Goal: Task Accomplishment & Management: Use online tool/utility

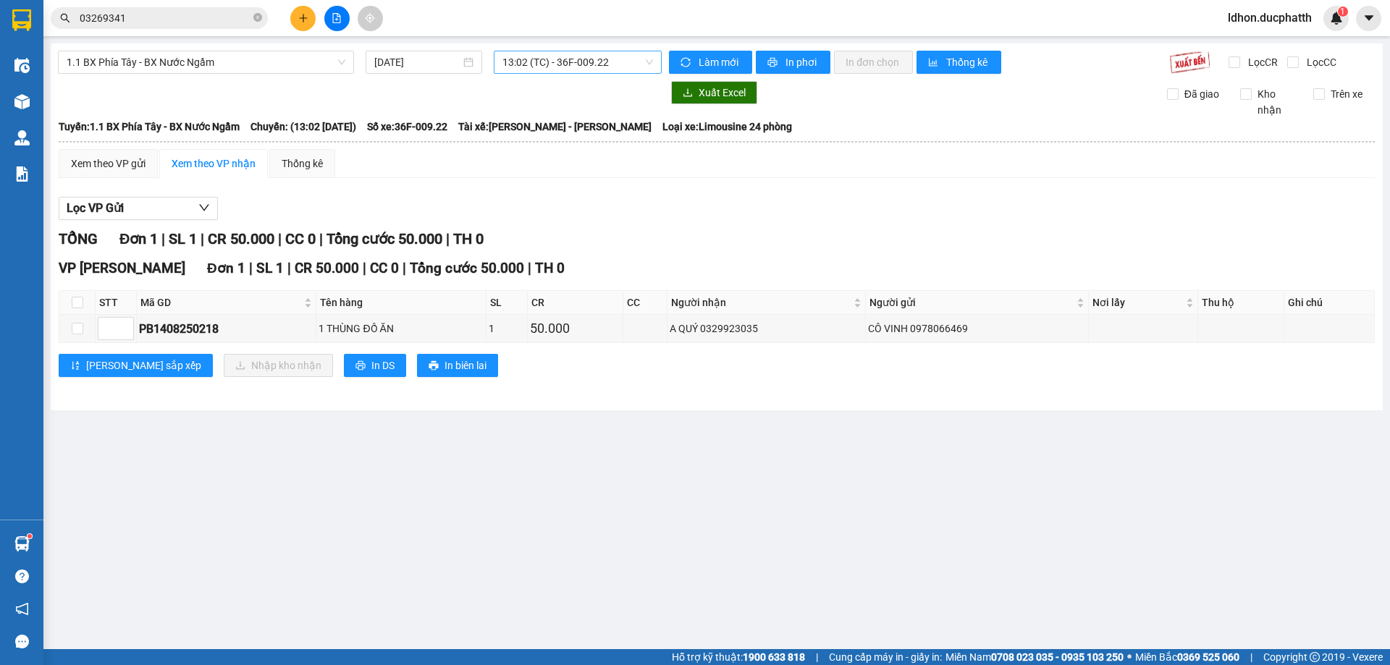
click at [578, 61] on span "13:02 (TC) - 36F-009.22" at bounding box center [577, 62] width 151 height 22
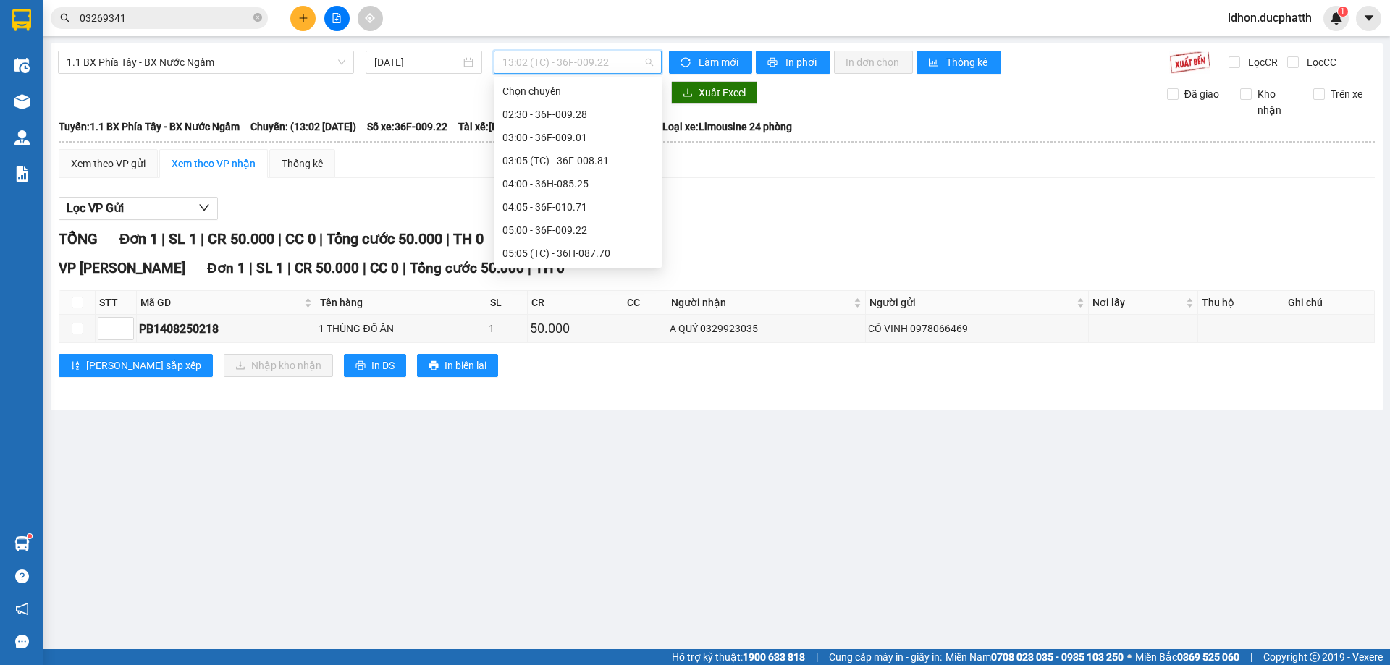
click at [611, 523] on div "13:02 (TC) - 36F-009.22" at bounding box center [577, 531] width 151 height 16
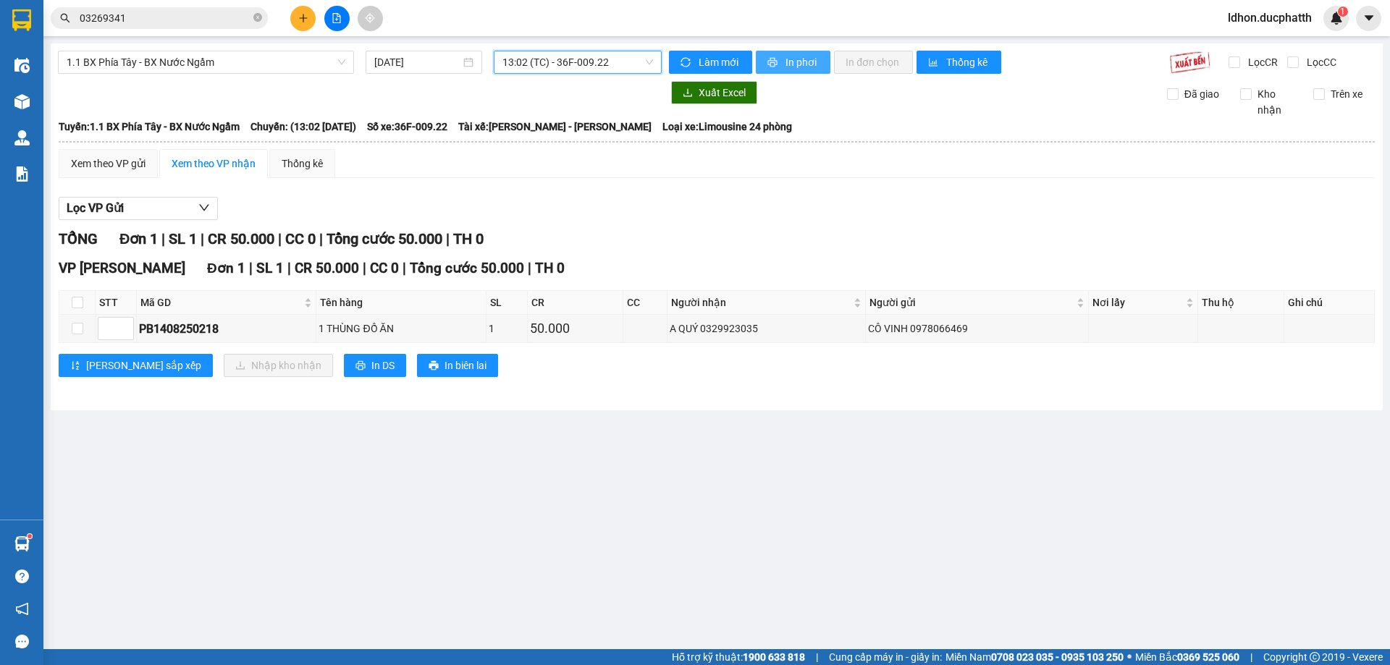
click at [790, 53] on button "In phơi" at bounding box center [793, 62] width 75 height 23
click at [209, 61] on span "1.1 BX Phía Tây - BX Nước Ngầm" at bounding box center [206, 62] width 279 height 22
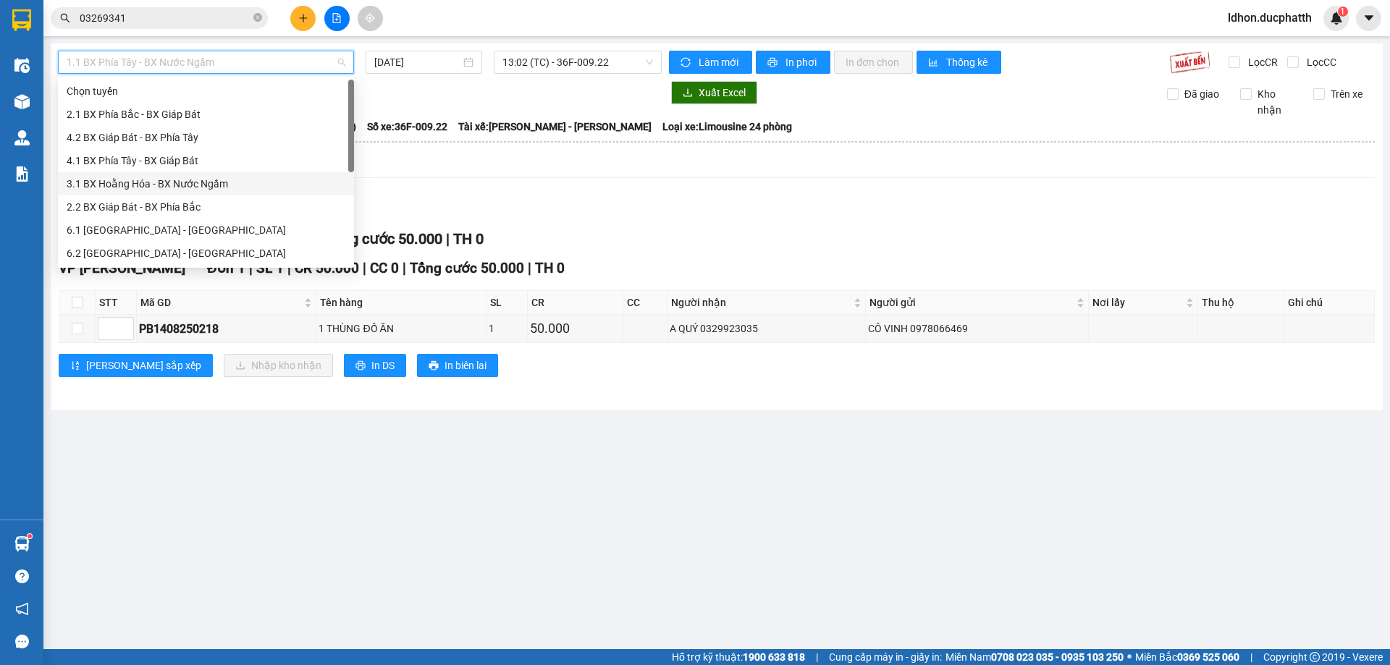
click at [172, 184] on div "3.1 BX Hoằng Hóa - BX Nước Ngầm" at bounding box center [206, 184] width 279 height 16
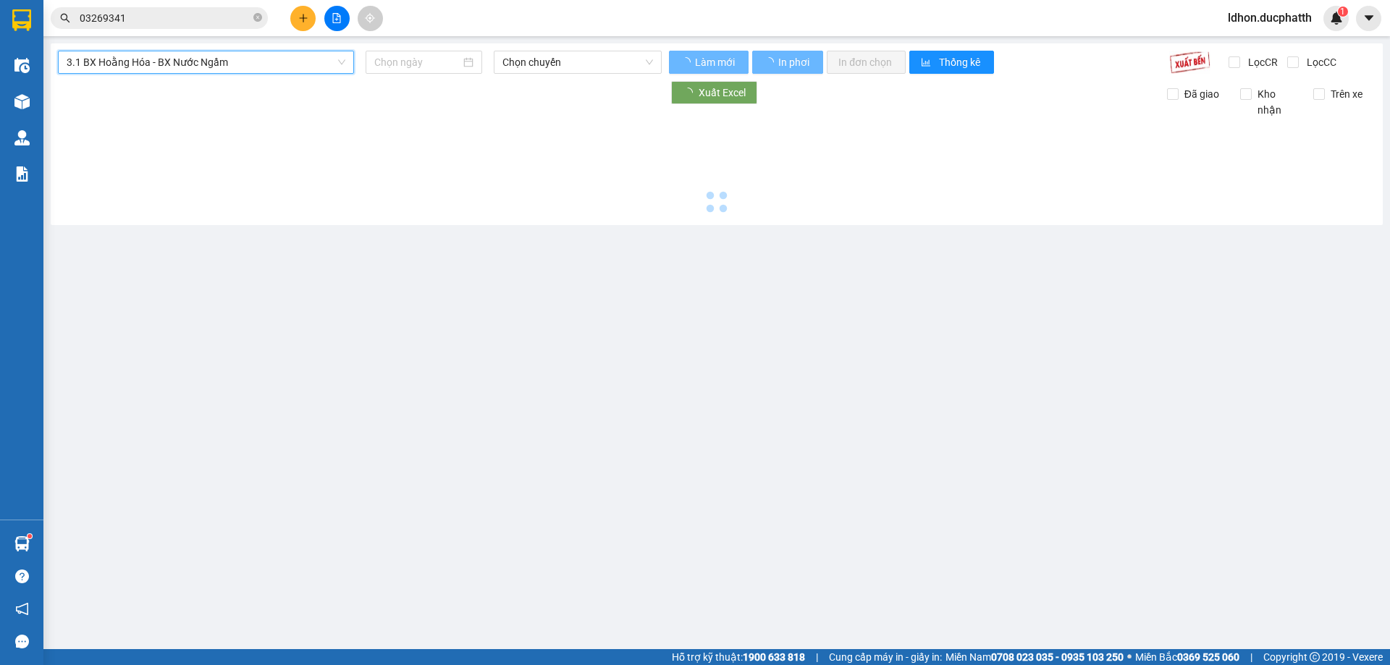
click at [578, 74] on div "3.1 BX Hoằng Hóa - BX Nước Ngầm 3.1 BX Hoằng Hóa - BX Nước Ngầm Chọn chuyến Làm…" at bounding box center [717, 134] width 1332 height 182
type input "[DATE]"
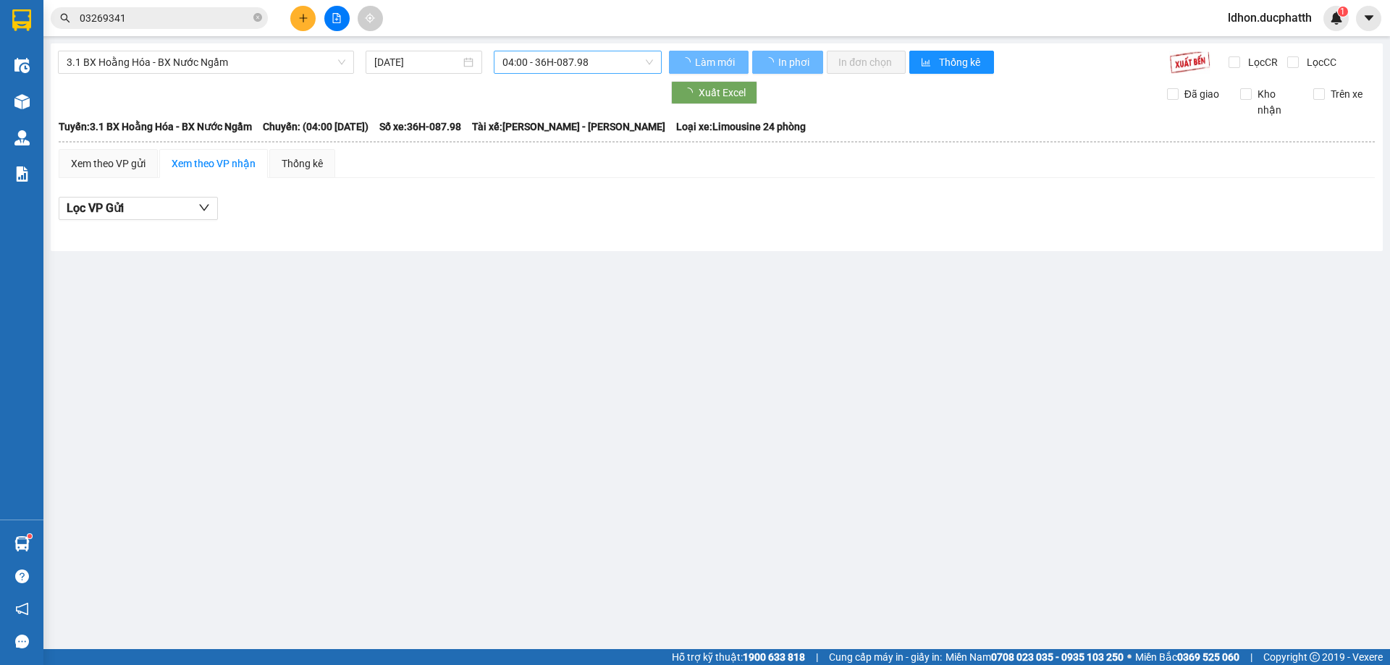
click at [599, 62] on span "04:00 - 36H-087.98" at bounding box center [577, 62] width 151 height 22
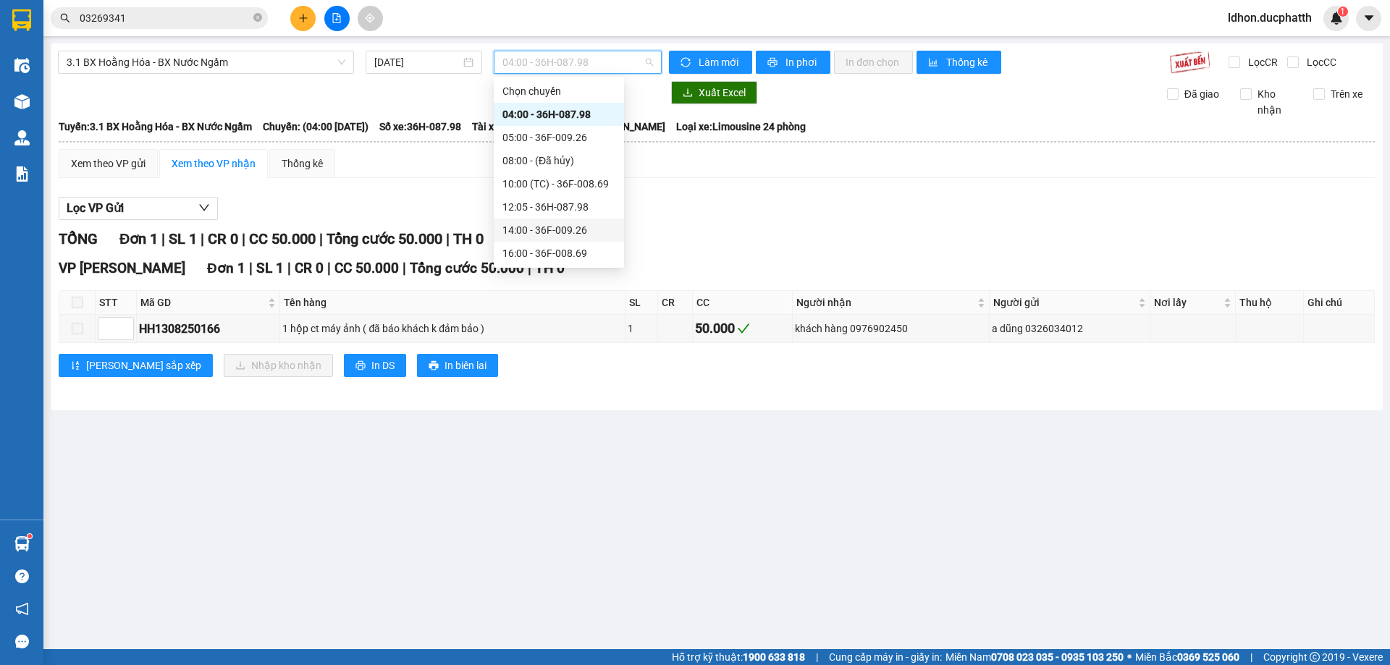
click at [596, 231] on div "14:00 - 36F-009.26" at bounding box center [558, 230] width 113 height 16
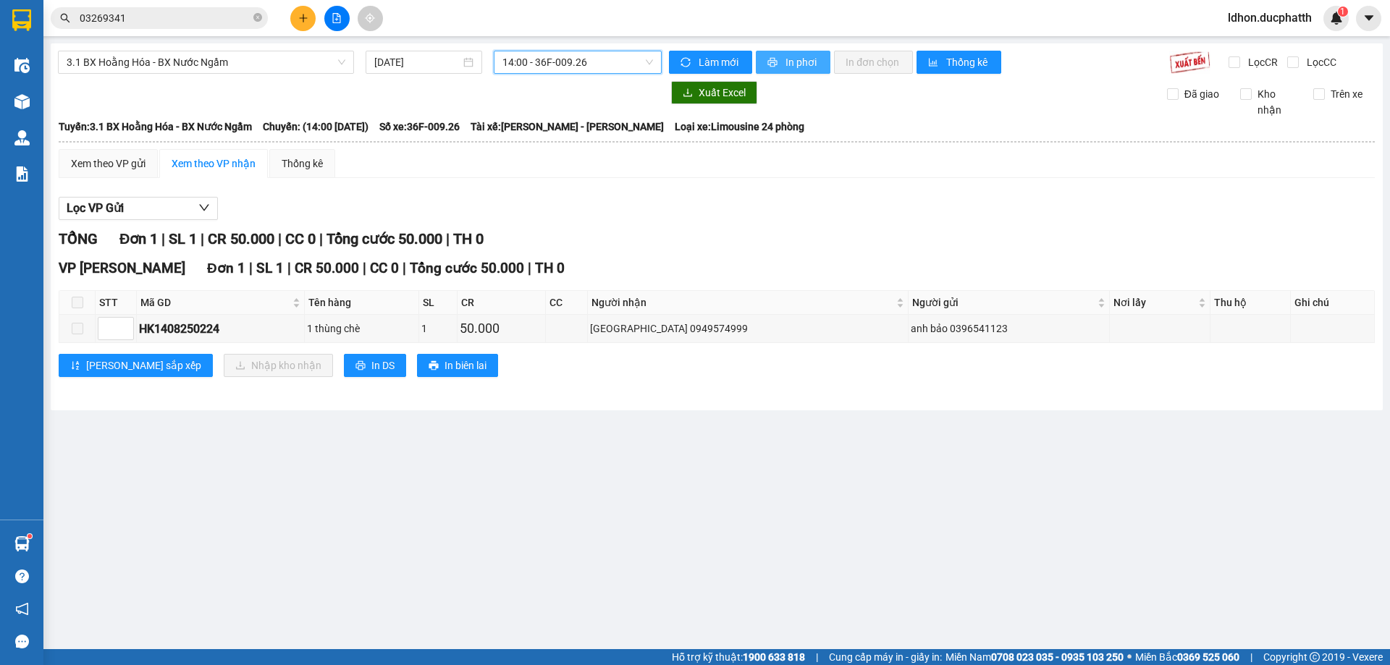
click at [801, 67] on span "In phơi" at bounding box center [801, 62] width 33 height 16
click at [239, 59] on span "3.1 BX Hoằng Hóa - BX Nước Ngầm" at bounding box center [206, 62] width 279 height 22
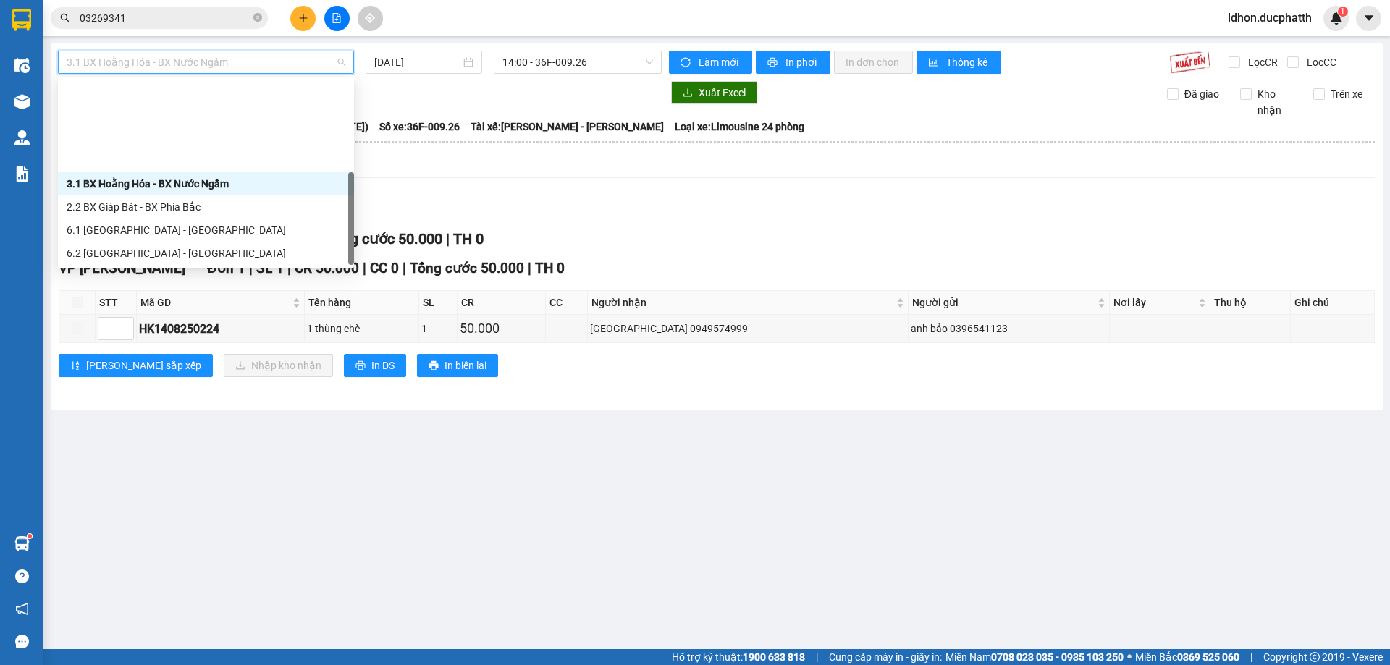
scroll to position [116, 0]
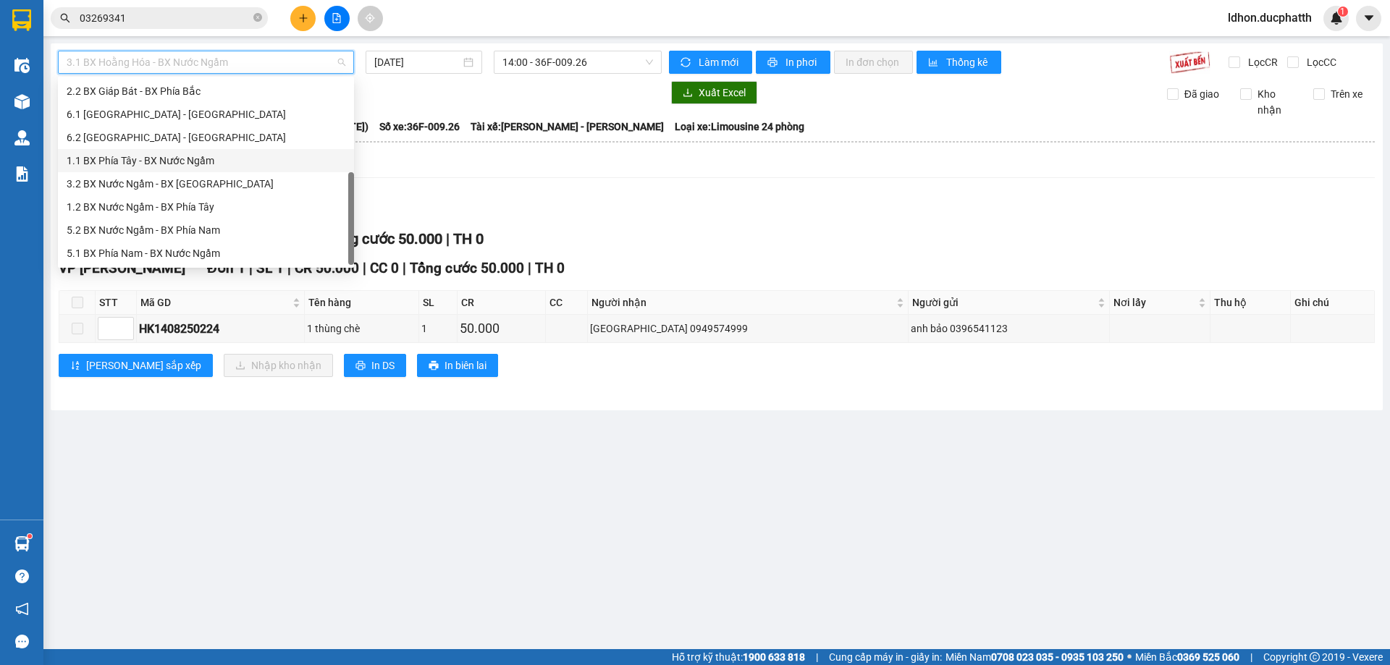
click at [211, 159] on div "1.1 BX Phía Tây - BX Nước Ngầm" at bounding box center [206, 161] width 279 height 16
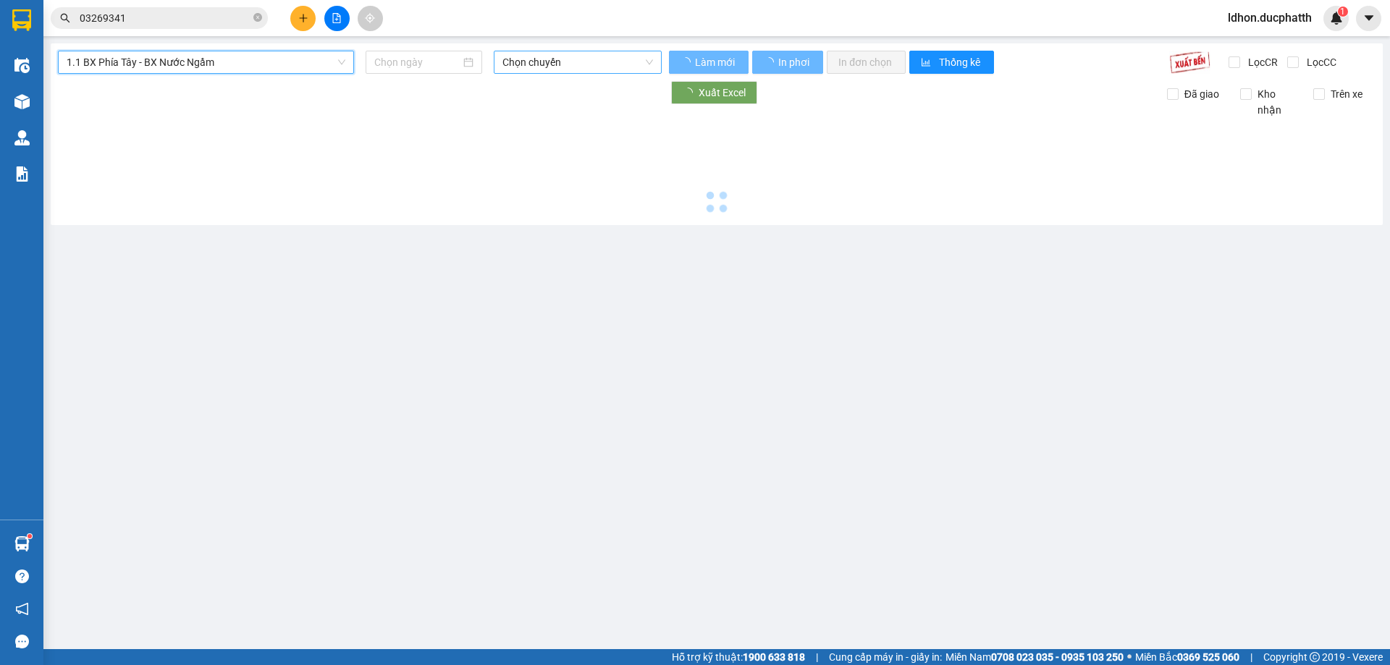
type input "[DATE]"
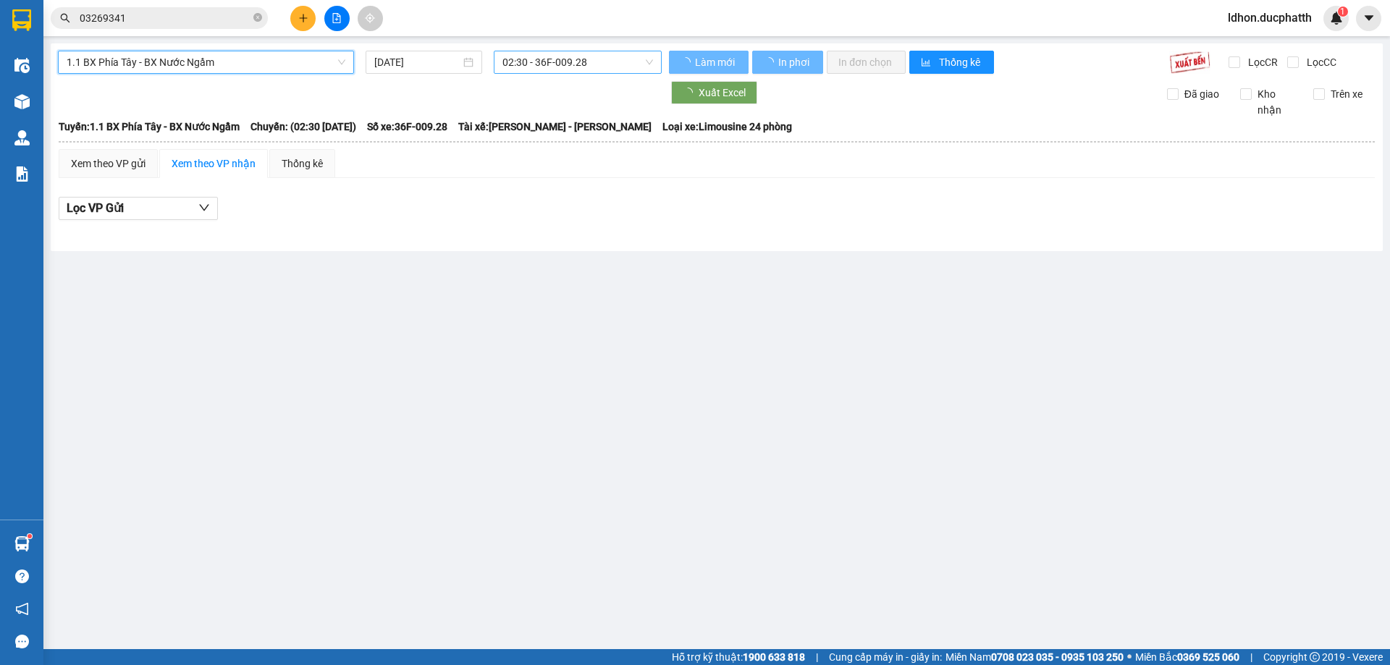
click at [574, 58] on span "02:30 - 36F-009.28" at bounding box center [577, 62] width 151 height 22
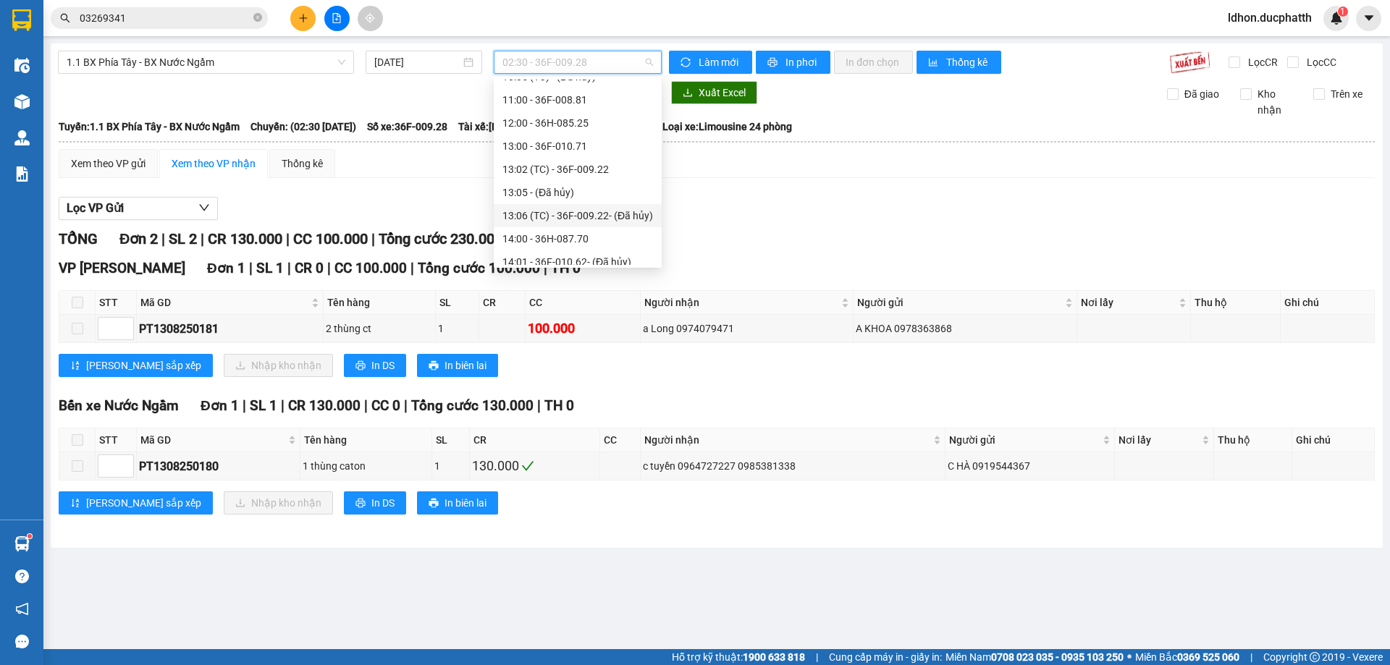
scroll to position [507, 0]
click at [614, 96] on div "14:00 - 36H-087.70" at bounding box center [577, 94] width 151 height 16
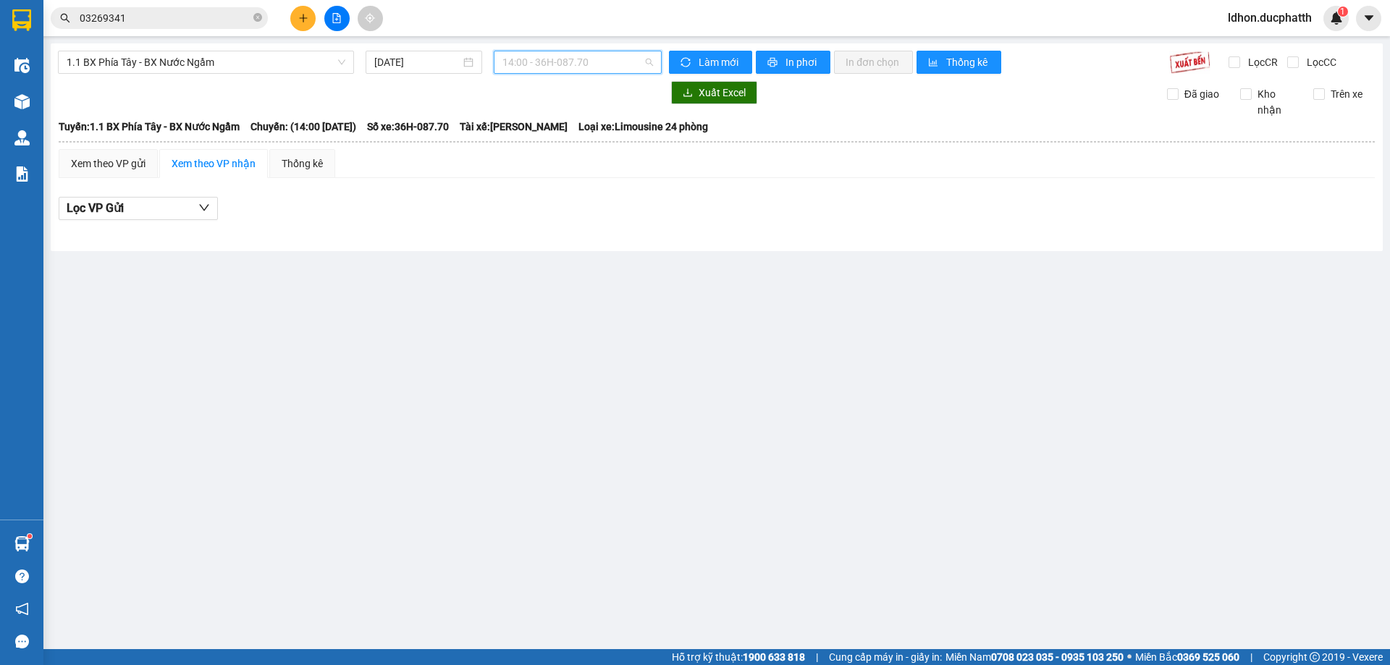
click at [566, 59] on span "14:00 - 36H-087.70" at bounding box center [577, 62] width 151 height 22
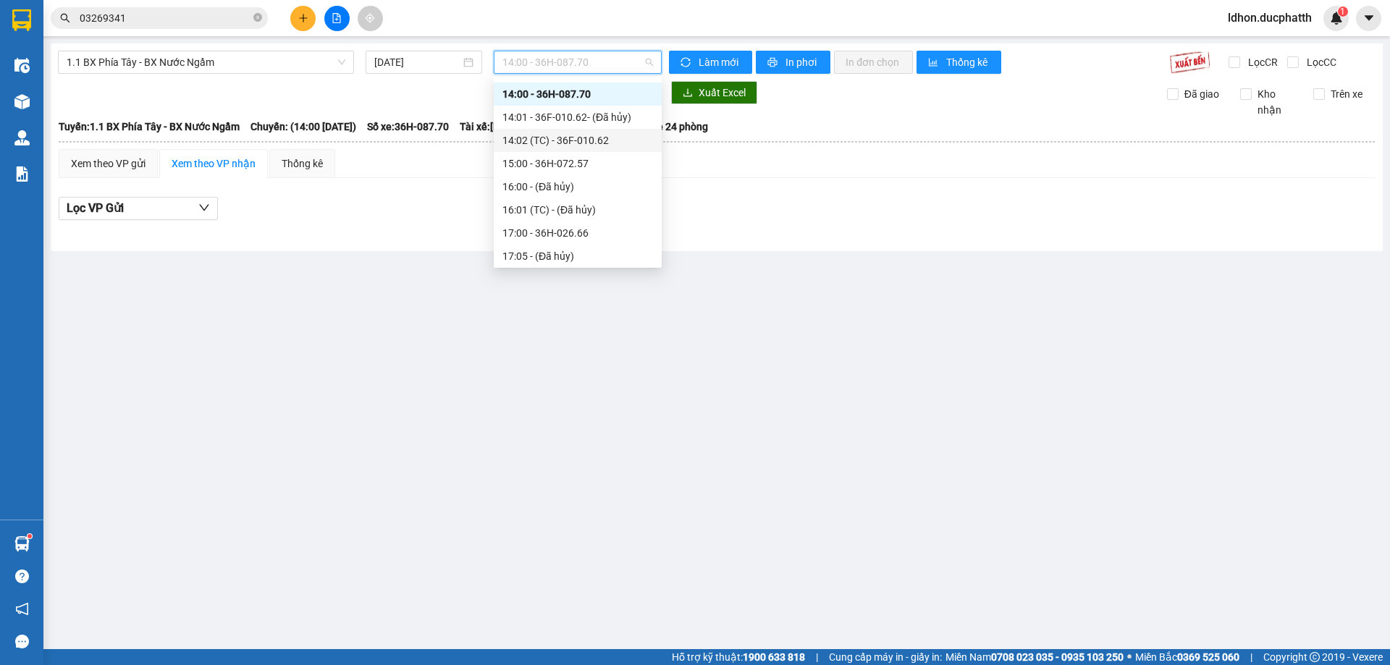
click at [606, 137] on div "14:02 (TC) - 36F-010.62" at bounding box center [577, 140] width 151 height 16
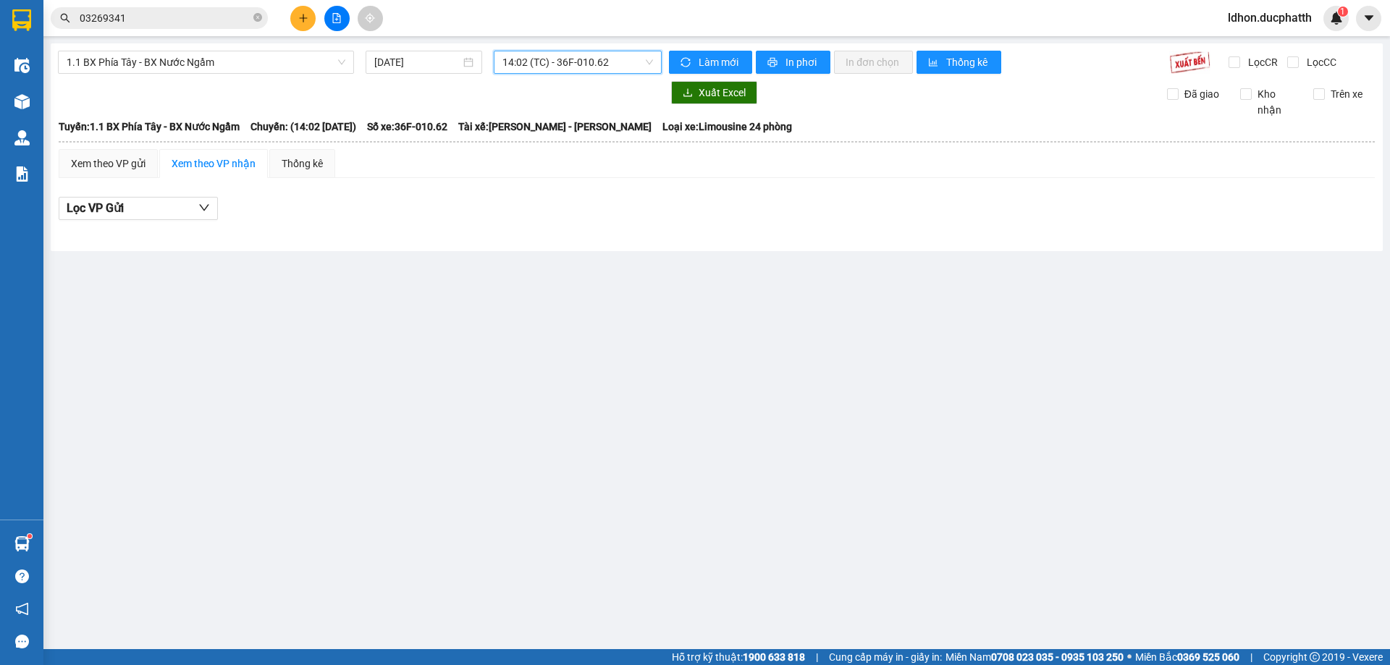
click at [548, 67] on span "14:02 (TC) - 36F-010.62" at bounding box center [577, 62] width 151 height 22
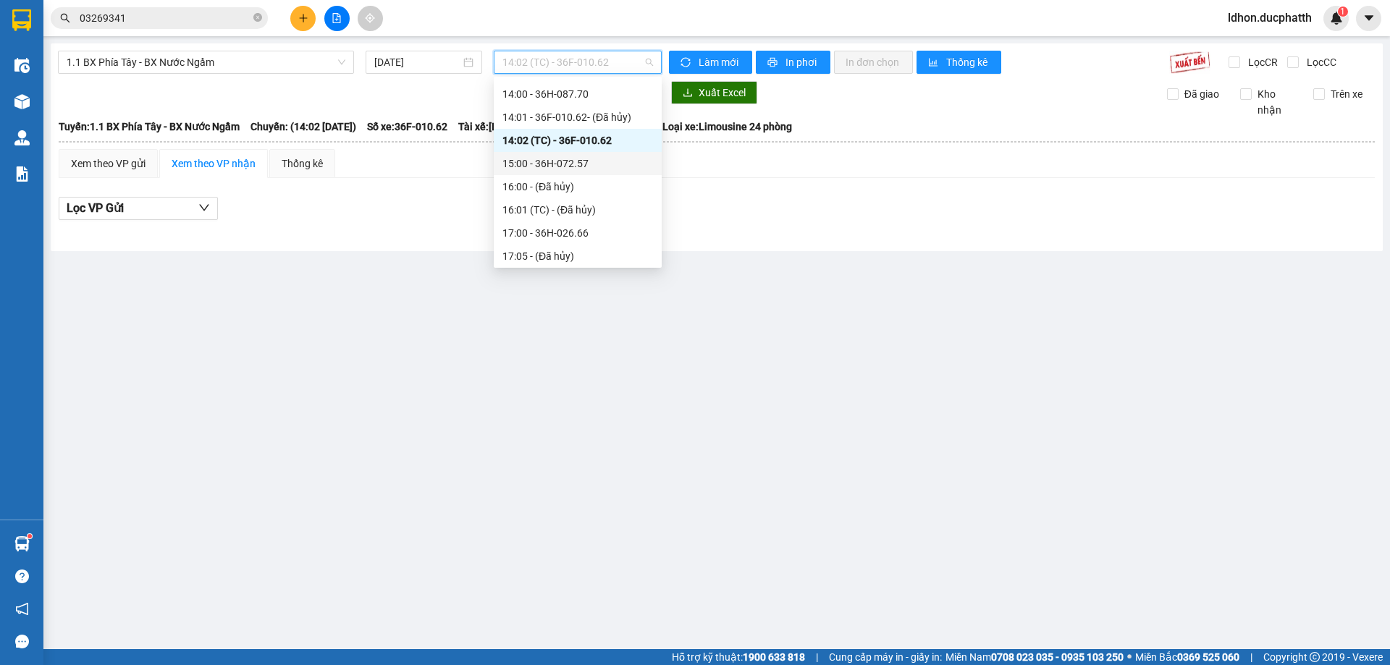
click at [589, 169] on div "15:00 - 36H-072.57" at bounding box center [577, 164] width 151 height 16
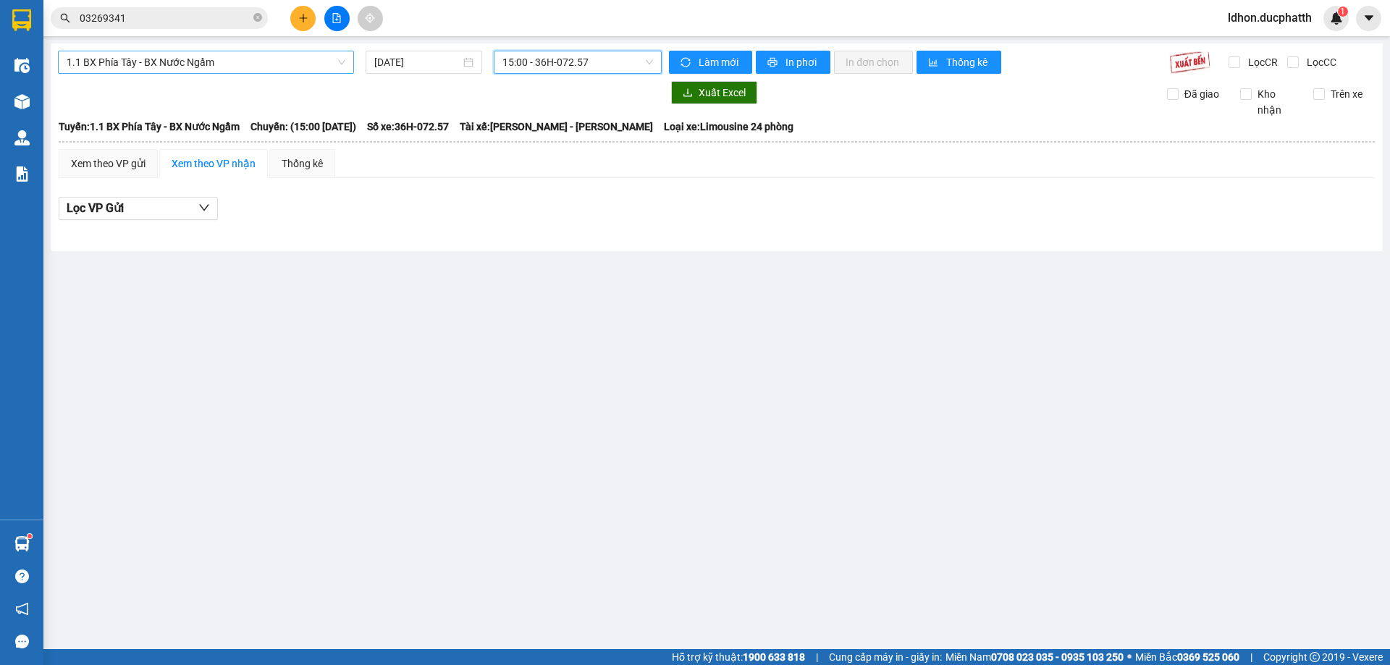
click at [265, 65] on span "1.1 BX Phía Tây - BX Nước Ngầm" at bounding box center [206, 62] width 279 height 22
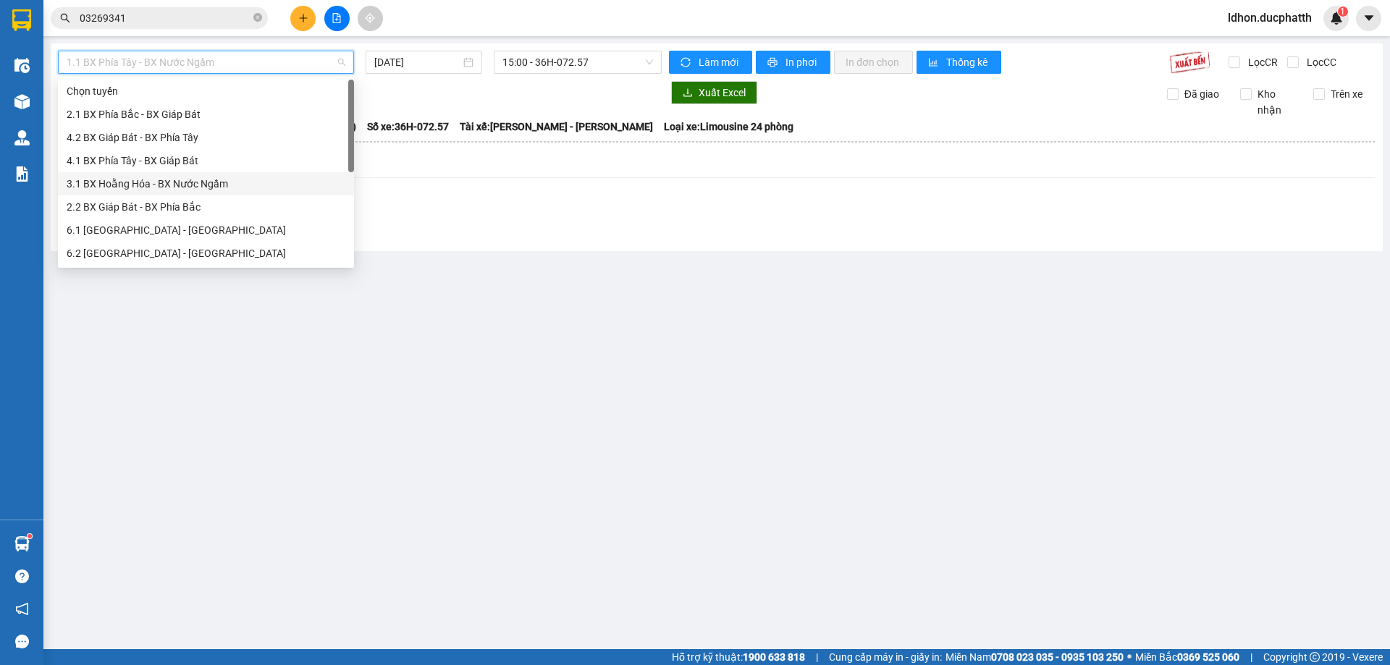
click at [182, 182] on div "3.1 BX Hoằng Hóa - BX Nước Ngầm" at bounding box center [206, 184] width 279 height 16
type input "[DATE]"
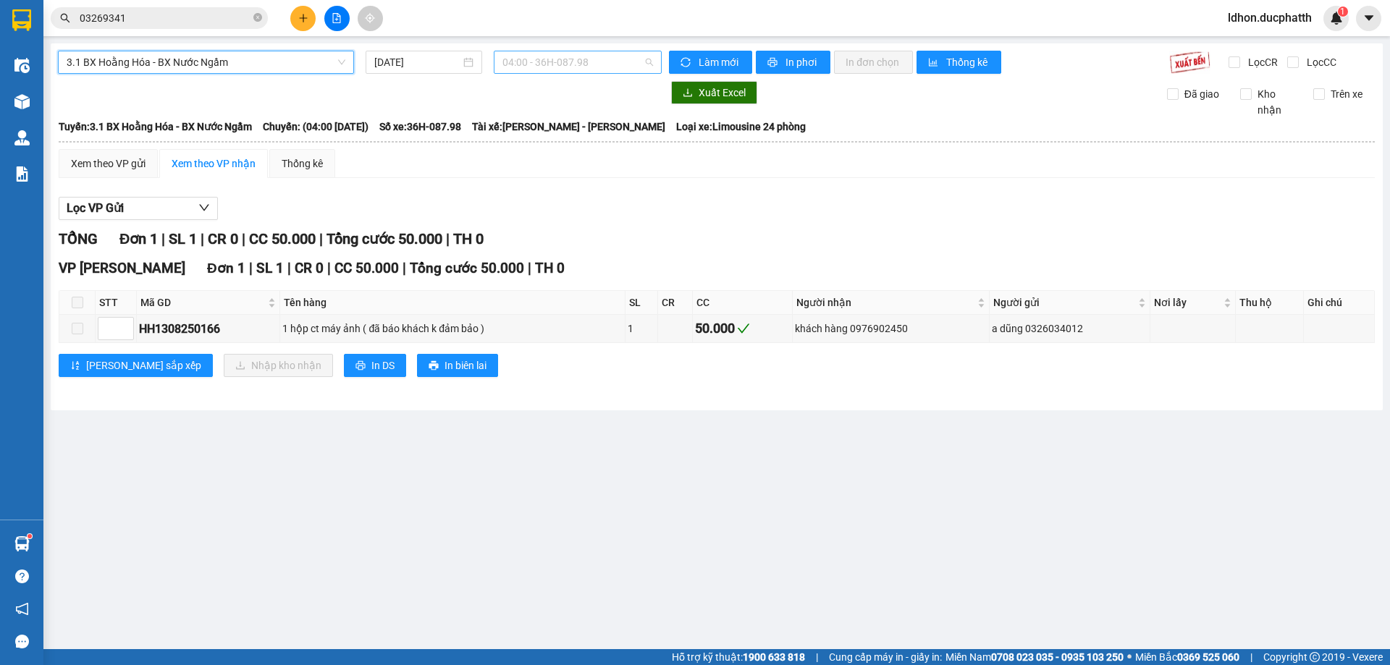
click at [574, 71] on span "04:00 - 36H-087.98" at bounding box center [577, 62] width 151 height 22
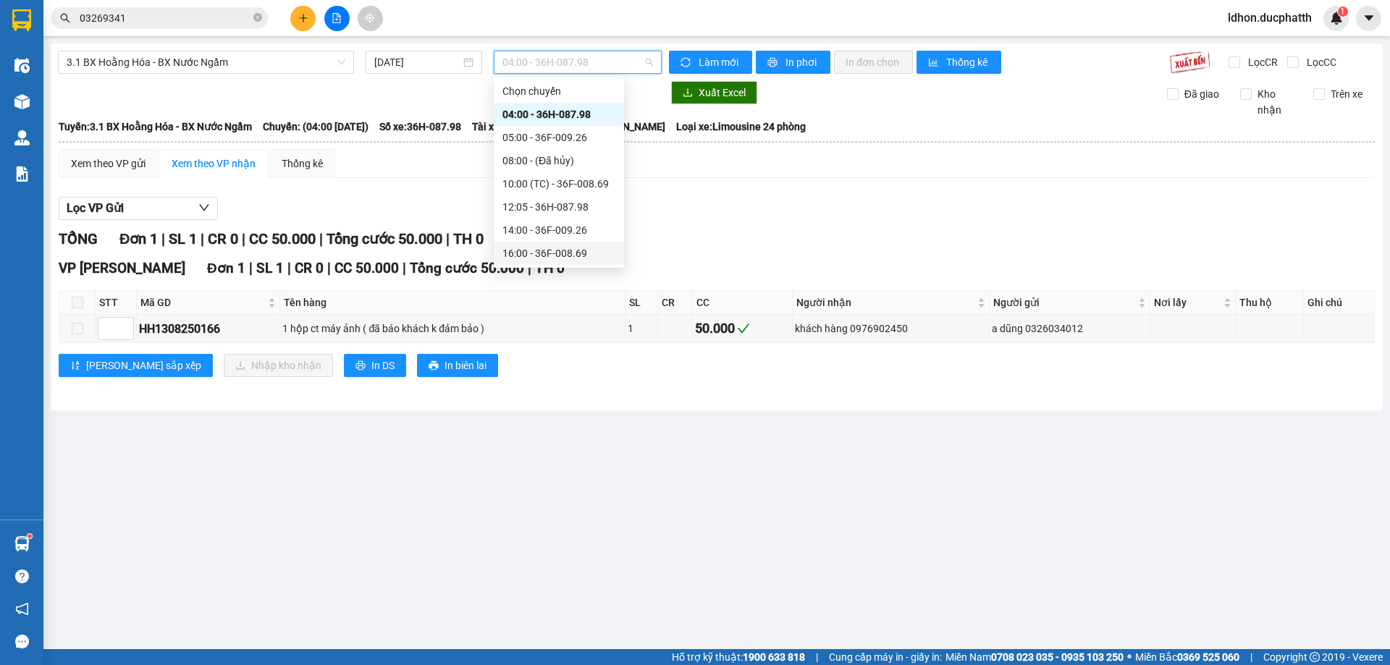
click at [583, 250] on div "16:00 - 36F-008.69" at bounding box center [558, 253] width 113 height 16
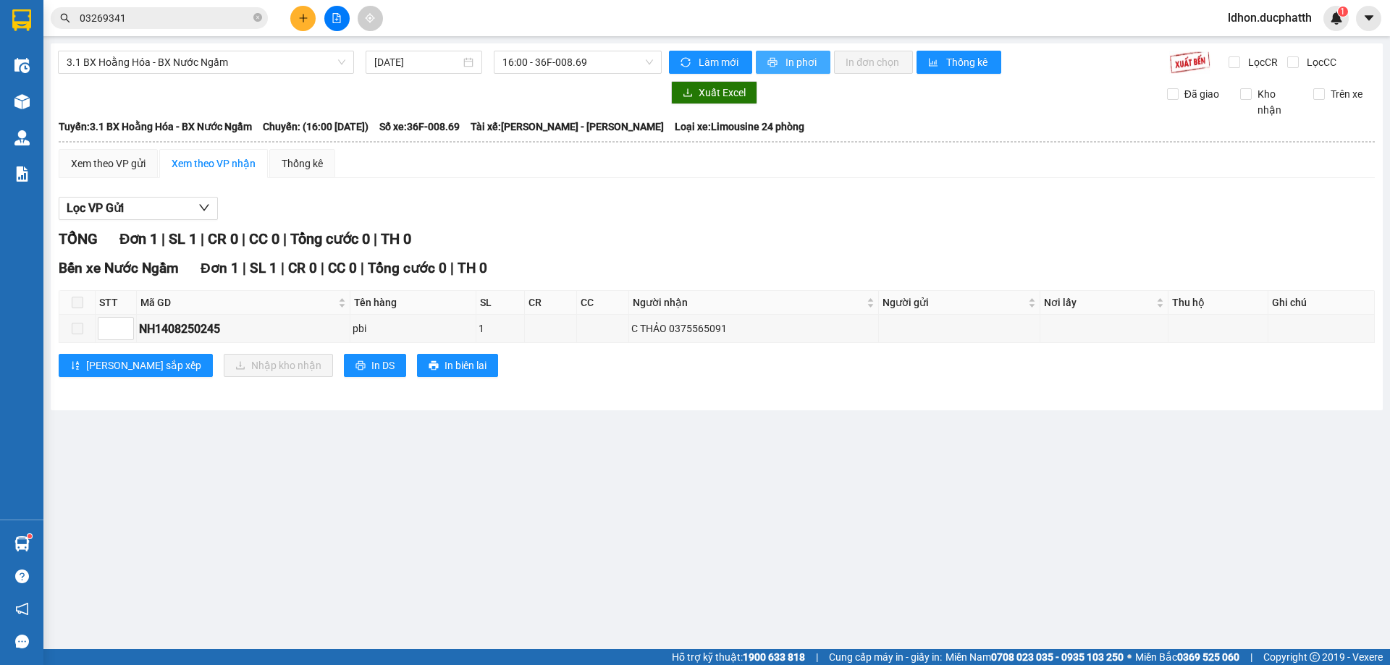
click at [785, 60] on span "In phơi" at bounding box center [801, 62] width 33 height 16
click at [525, 61] on span "16:00 - 36F-008.69" at bounding box center [577, 62] width 151 height 22
click at [172, 67] on span "3.1 BX Hoằng Hóa - BX Nước Ngầm" at bounding box center [206, 62] width 279 height 22
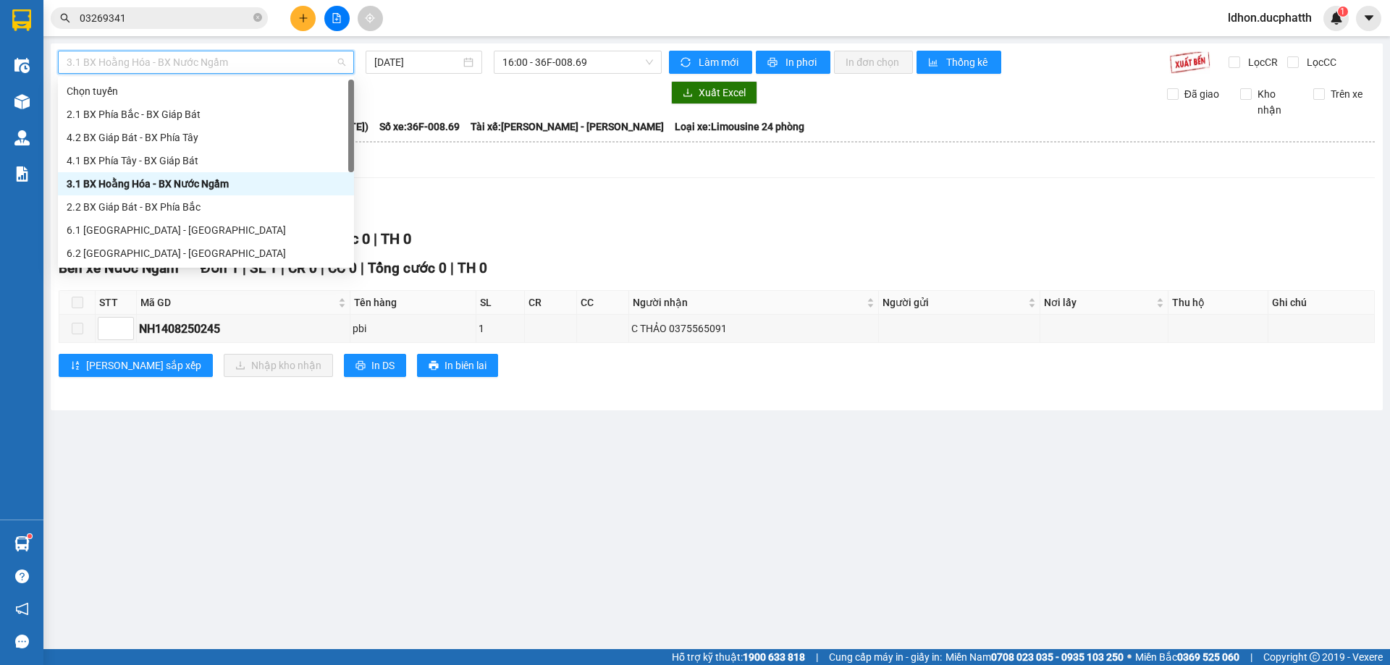
scroll to position [116, 0]
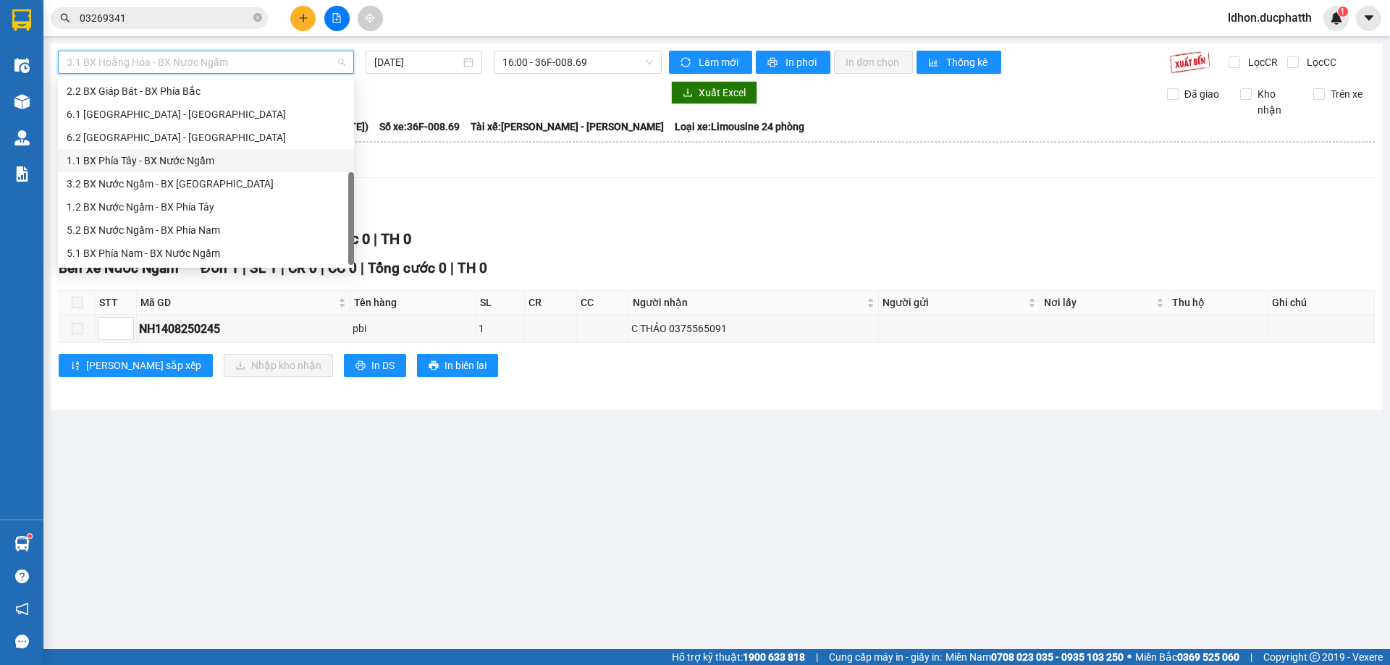
click at [204, 162] on div "1.1 BX Phía Tây - BX Nước Ngầm" at bounding box center [206, 161] width 279 height 16
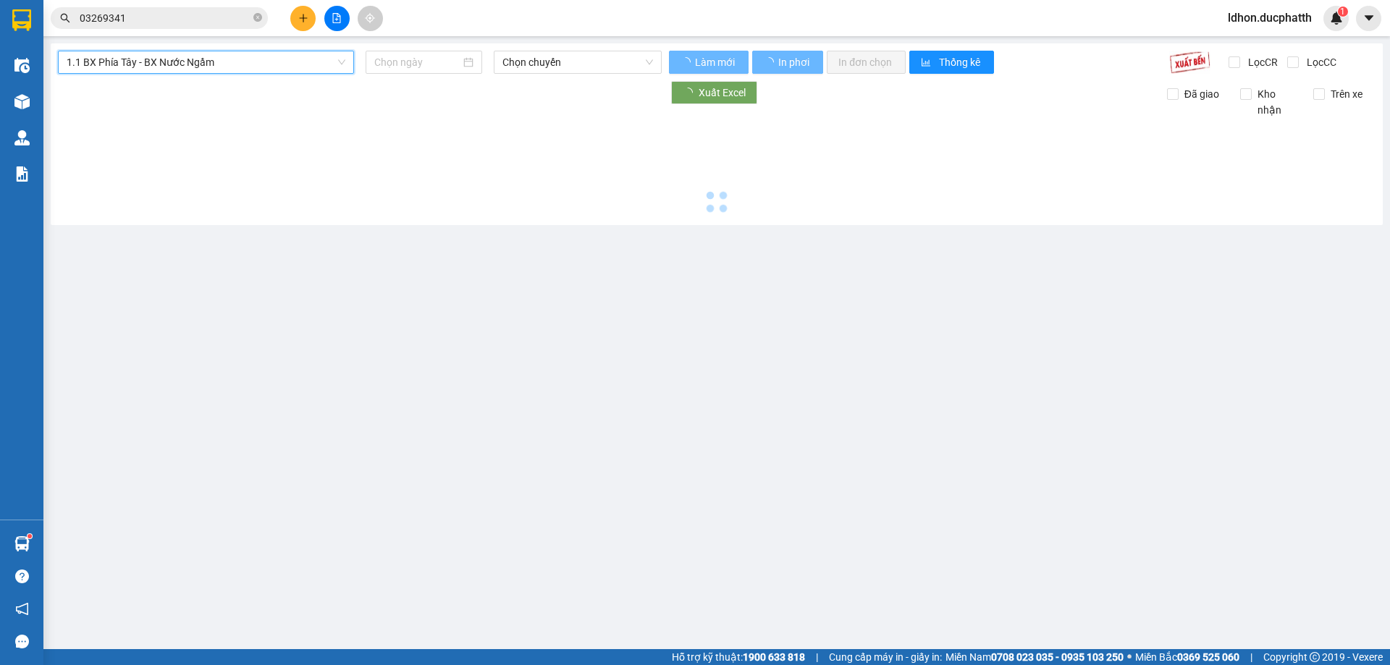
type input "[DATE]"
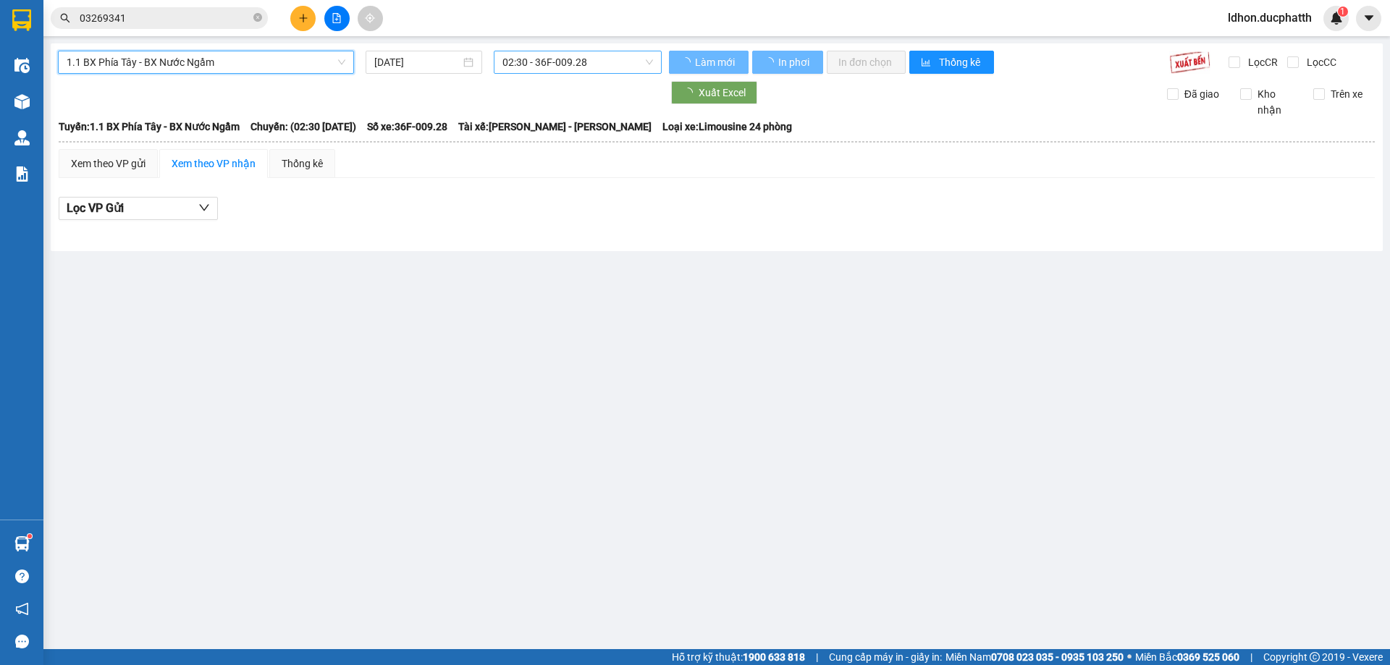
click at [549, 64] on span "02:30 - 36F-009.28" at bounding box center [577, 62] width 151 height 22
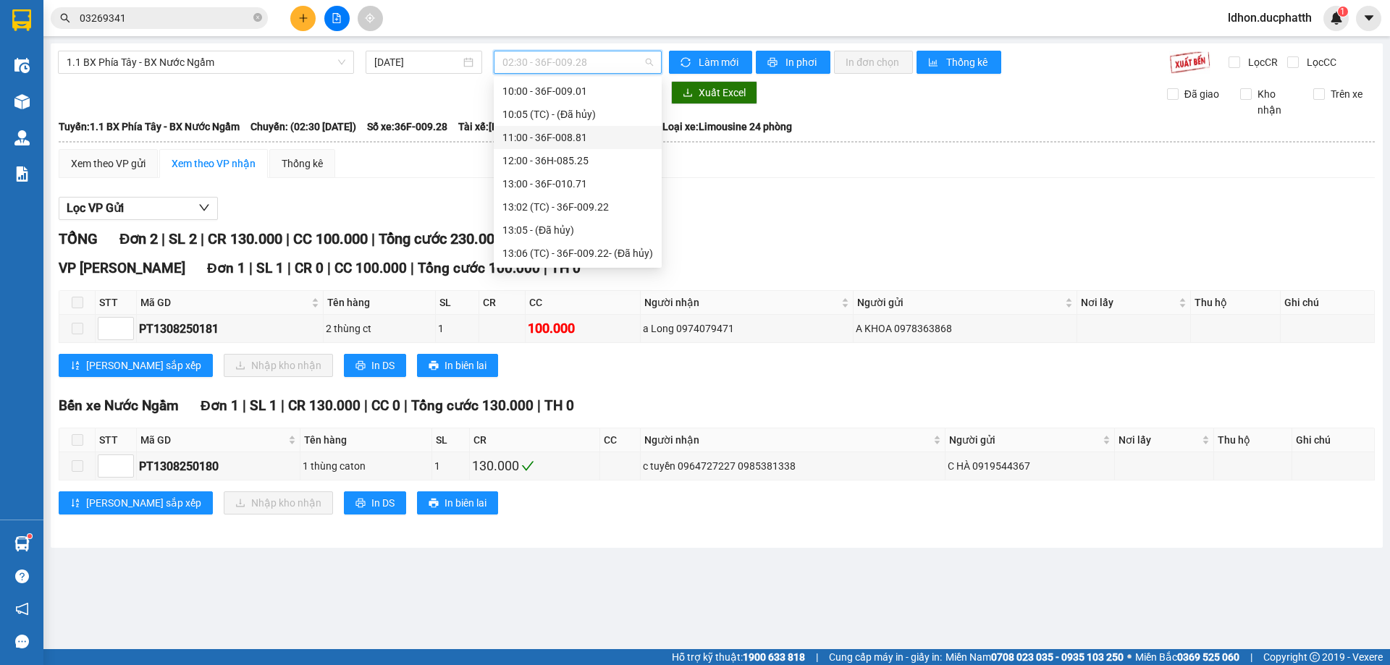
scroll to position [511, 0]
click at [598, 229] on div "17:00 - 36H-026.66" at bounding box center [577, 229] width 151 height 16
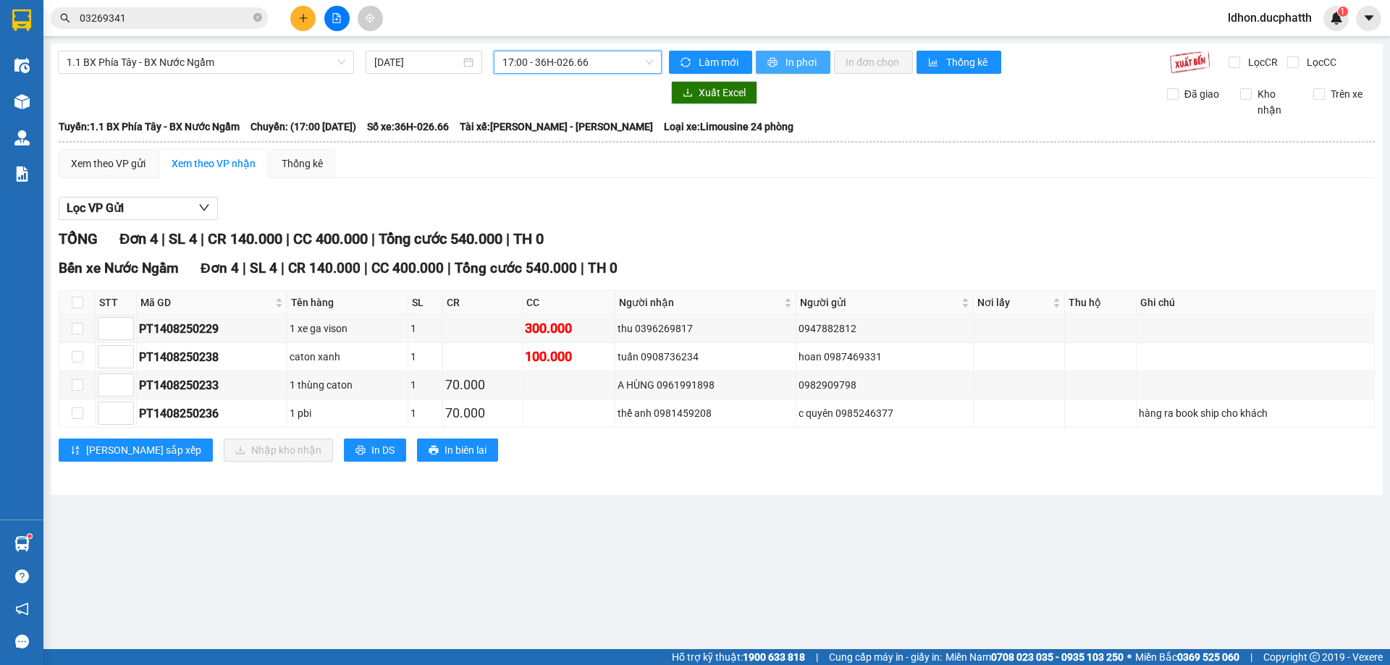
click at [800, 60] on span "In phơi" at bounding box center [801, 62] width 33 height 16
